Goal: Use online tool/utility: Utilize a website feature to perform a specific function

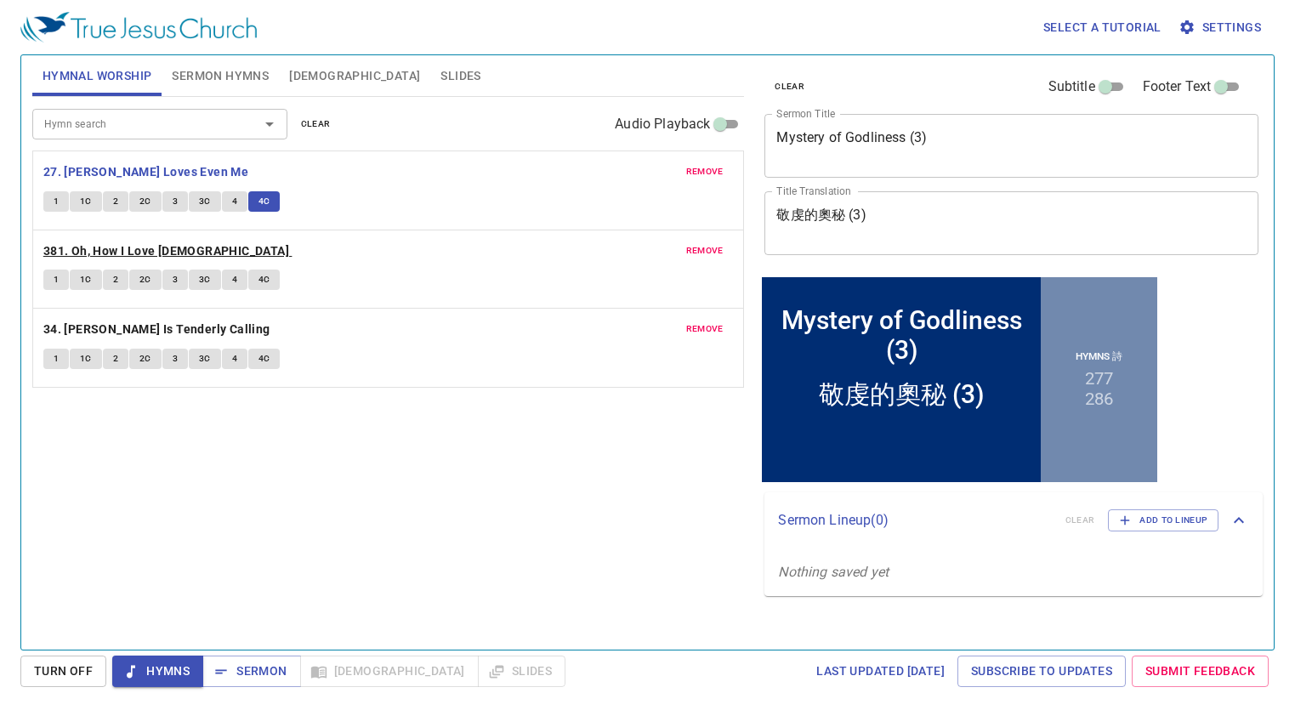
click at [150, 247] on b "381. Oh, How I Love [DEMOGRAPHIC_DATA]" at bounding box center [166, 251] width 246 height 21
click at [54, 286] on span "1" at bounding box center [56, 279] width 5 height 15
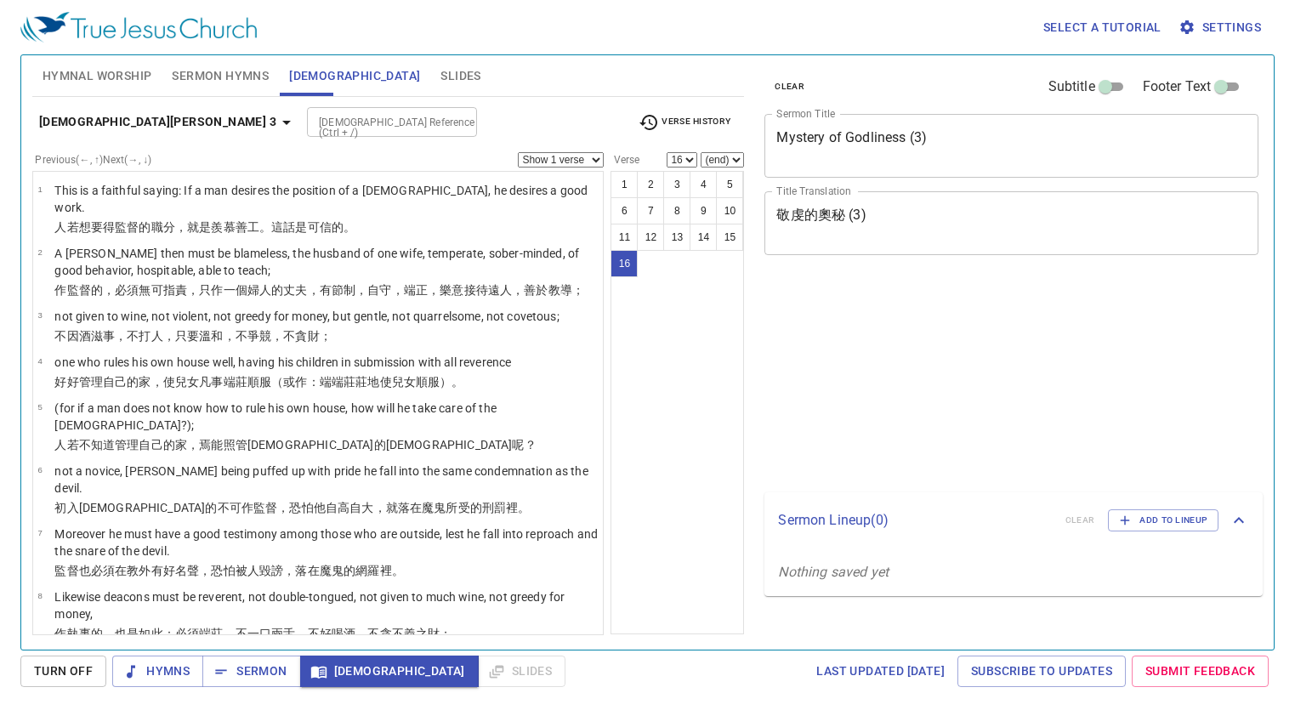
select select "16"
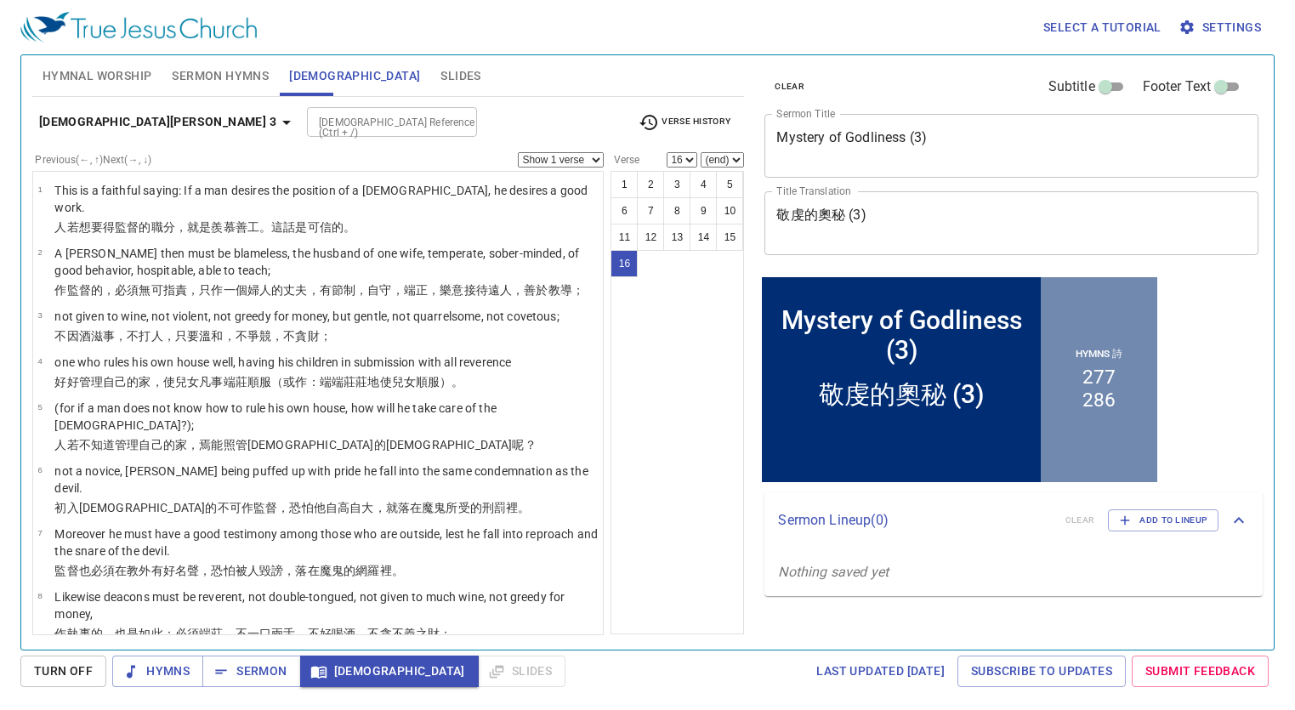
scroll to position [439, 0]
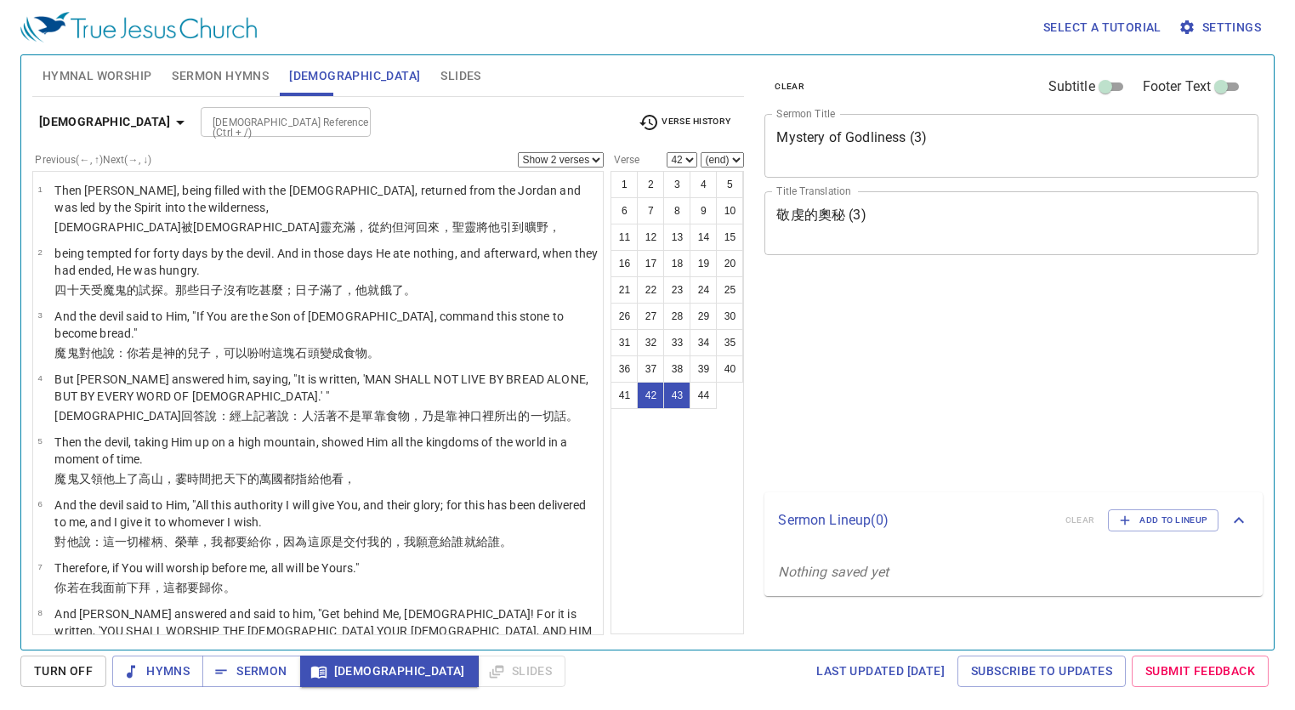
select select "2"
select select "42"
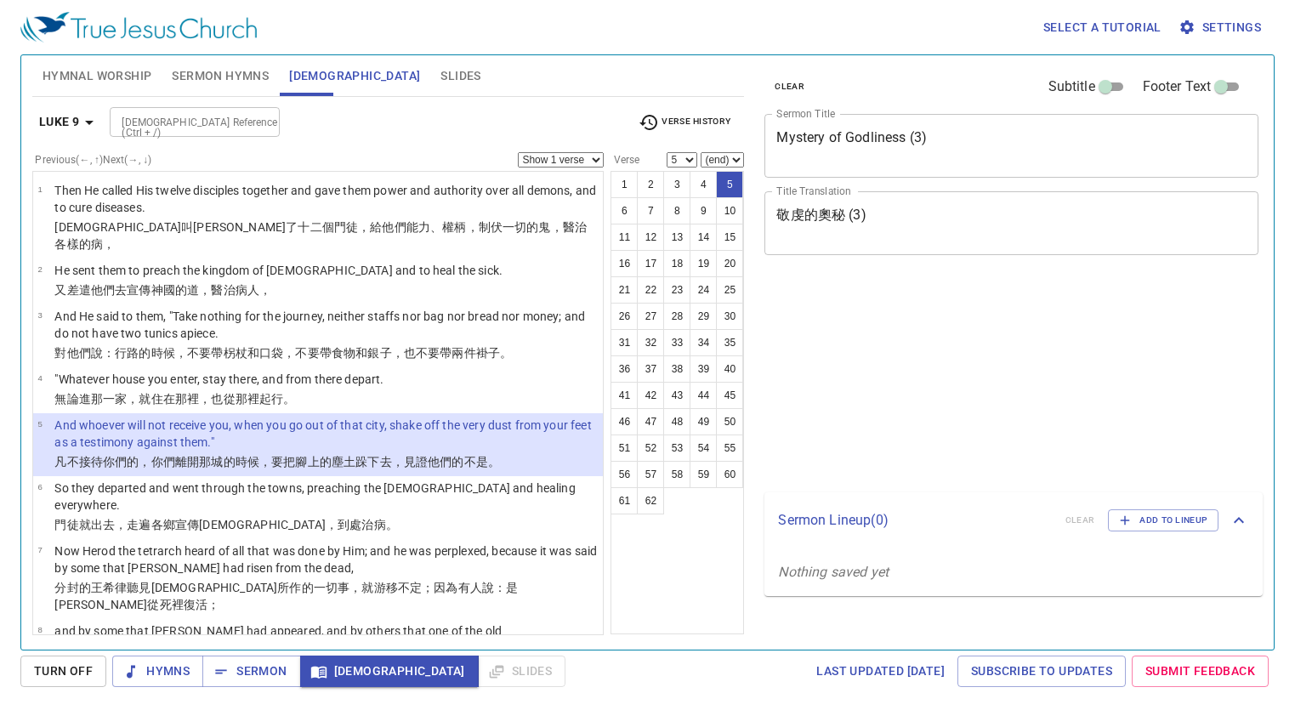
select select "5"
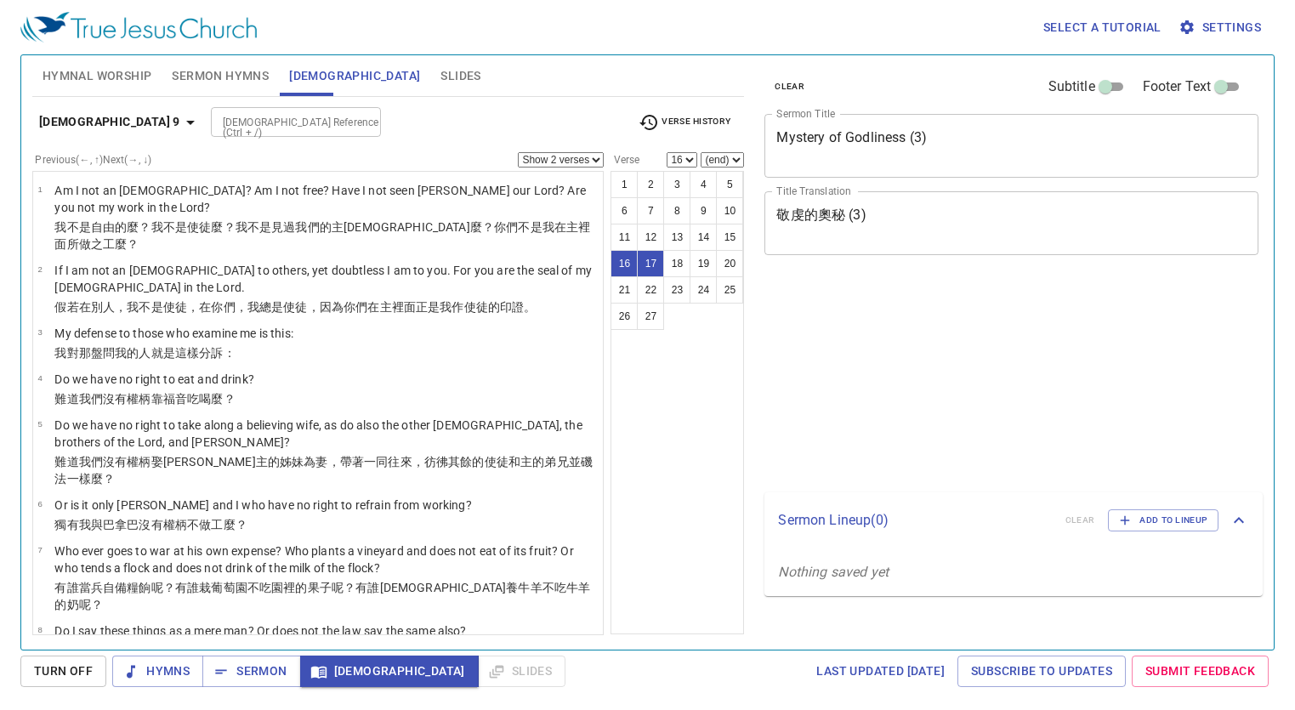
select select "2"
select select "16"
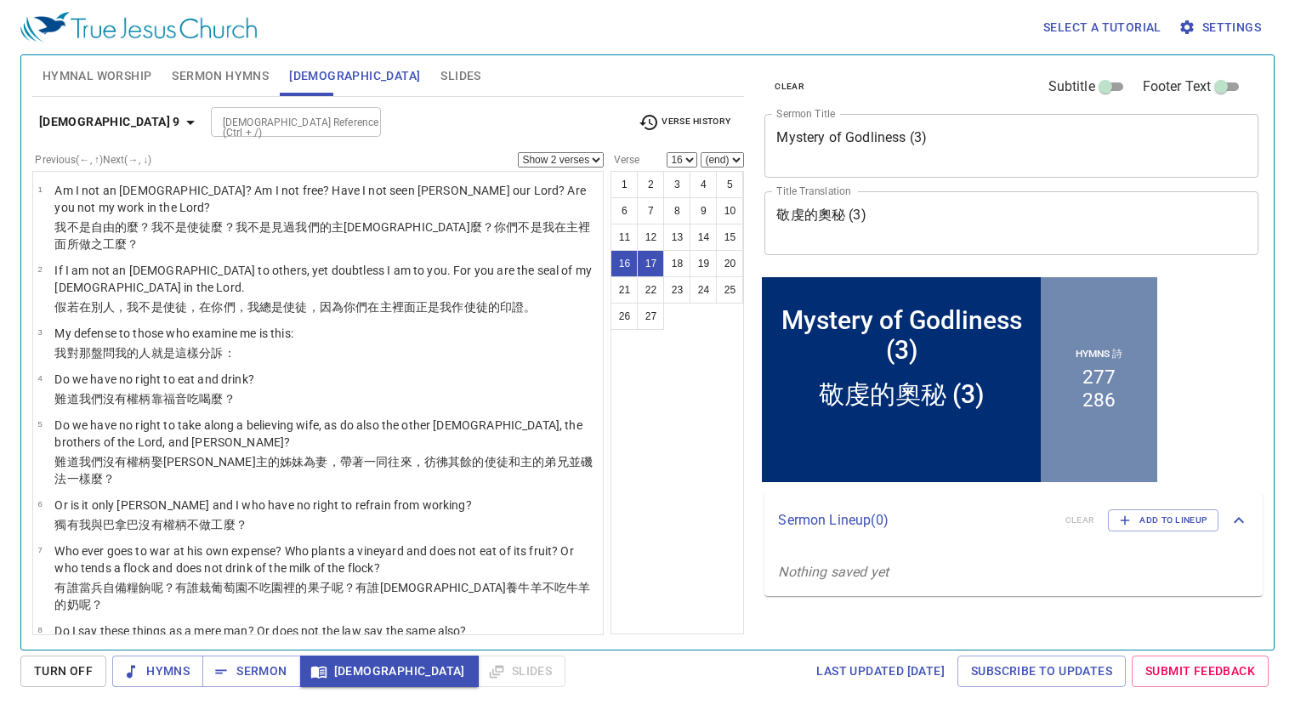
scroll to position [853, 0]
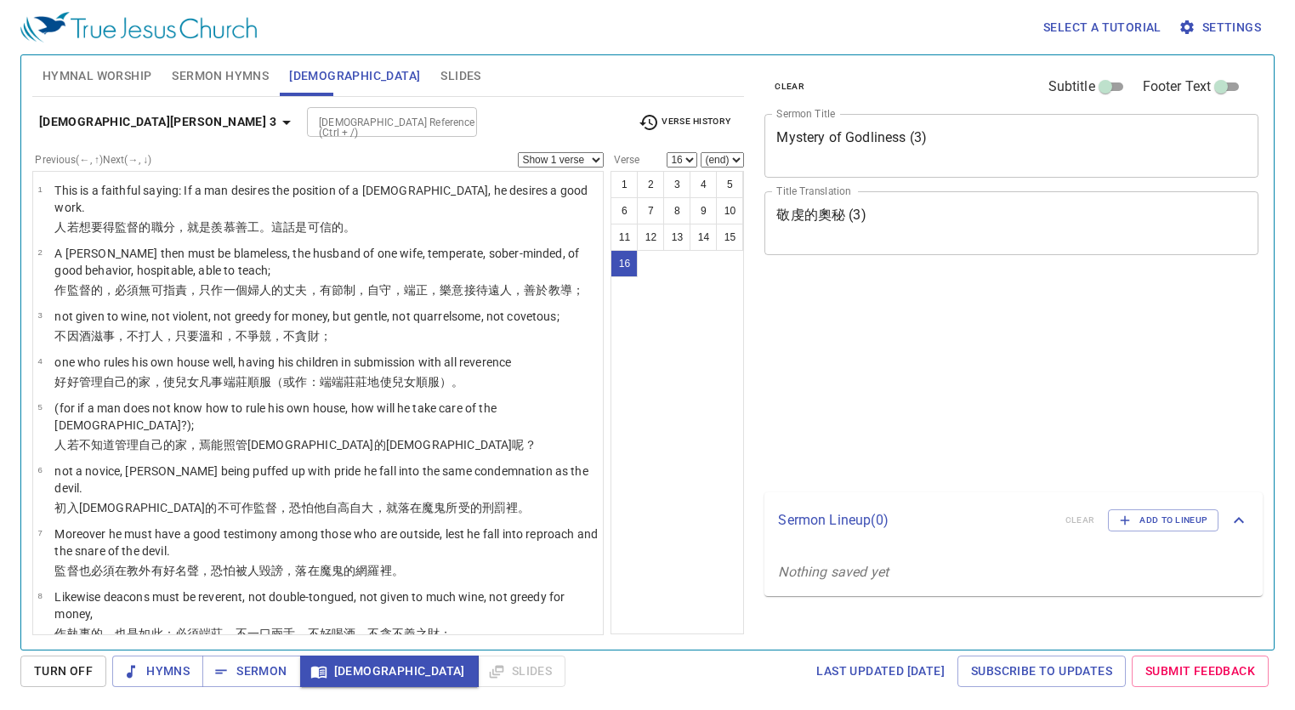
select select "16"
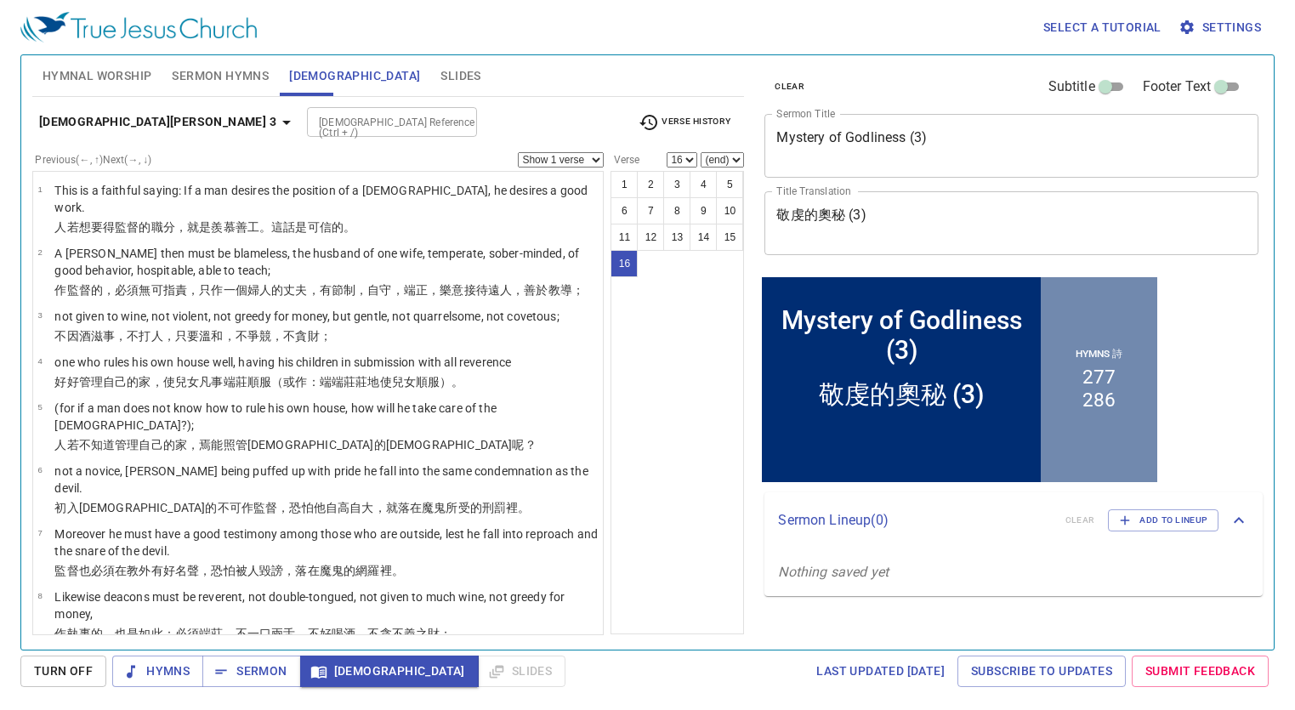
scroll to position [439, 0]
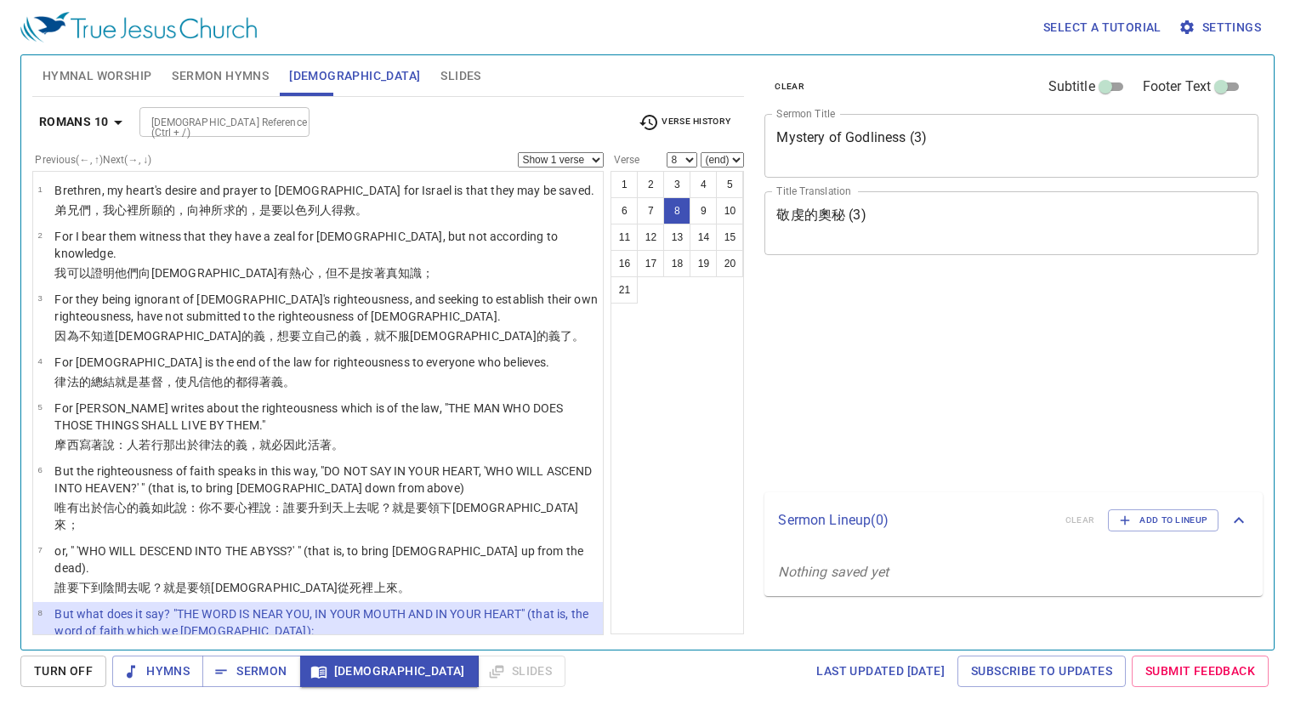
select select "8"
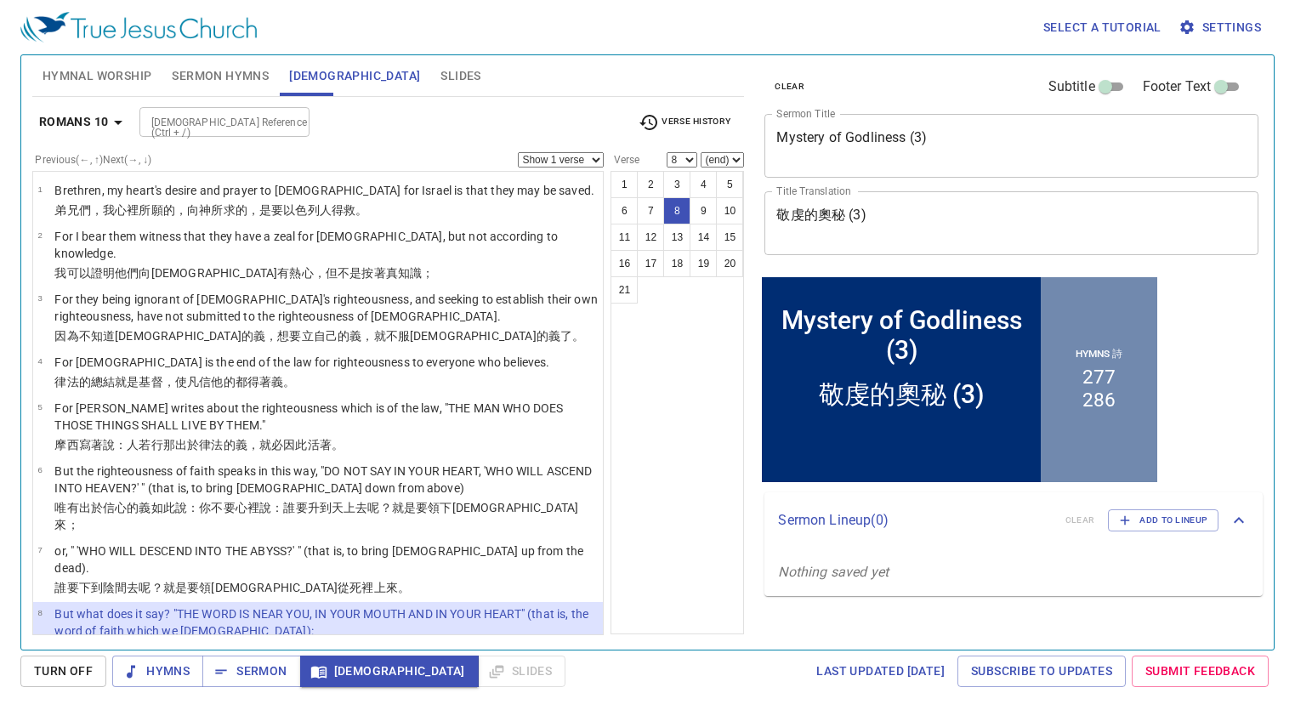
scroll to position [50, 0]
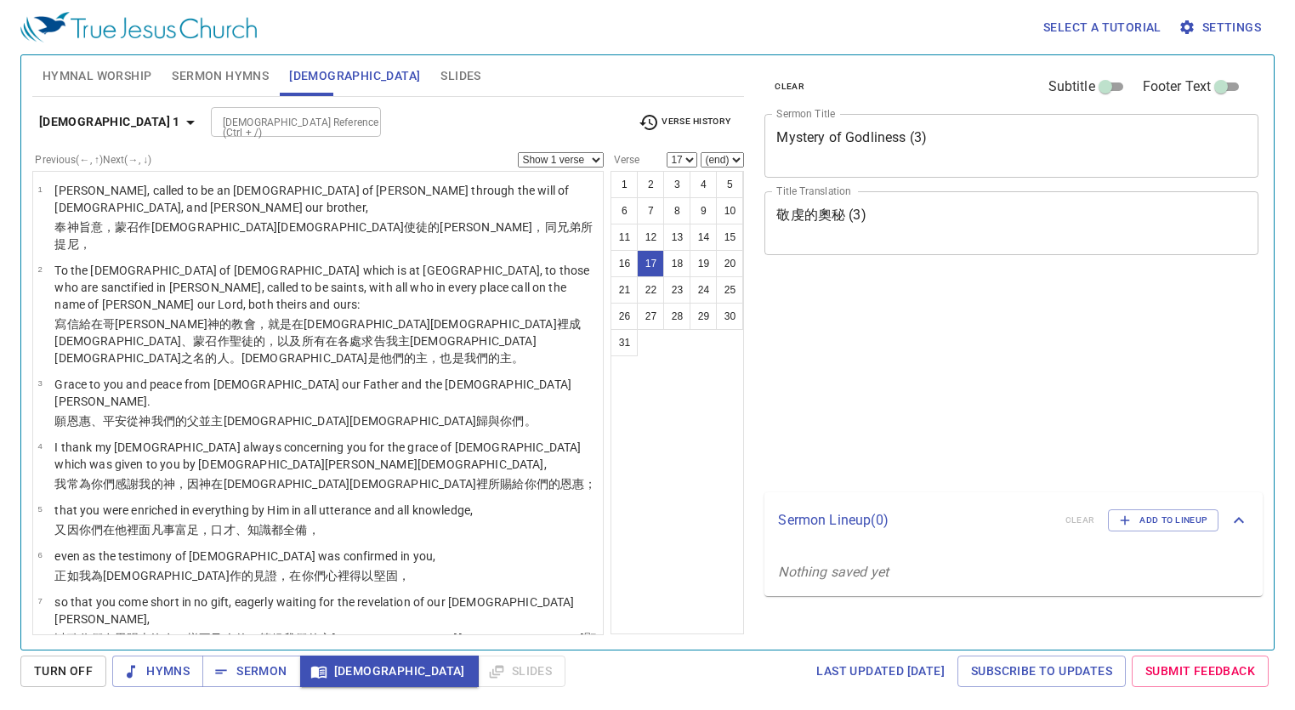
select select "17"
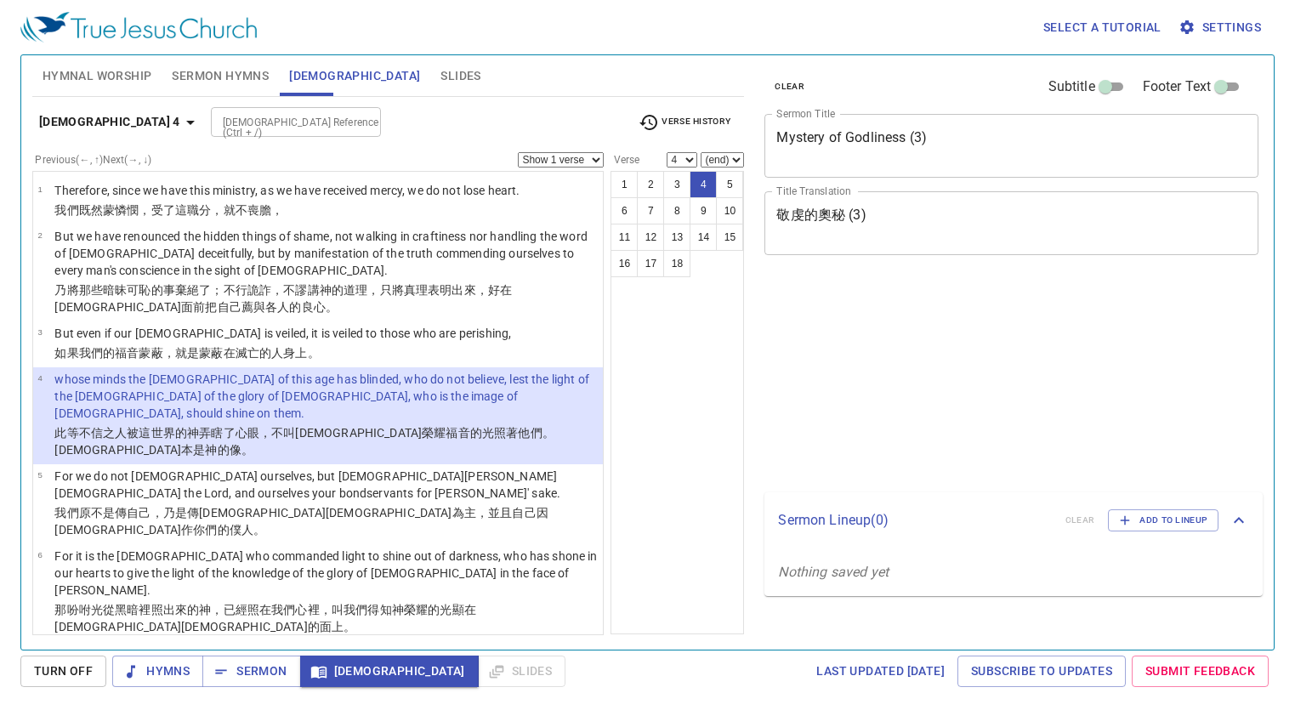
select select "4"
